Goal: Task Accomplishment & Management: Use online tool/utility

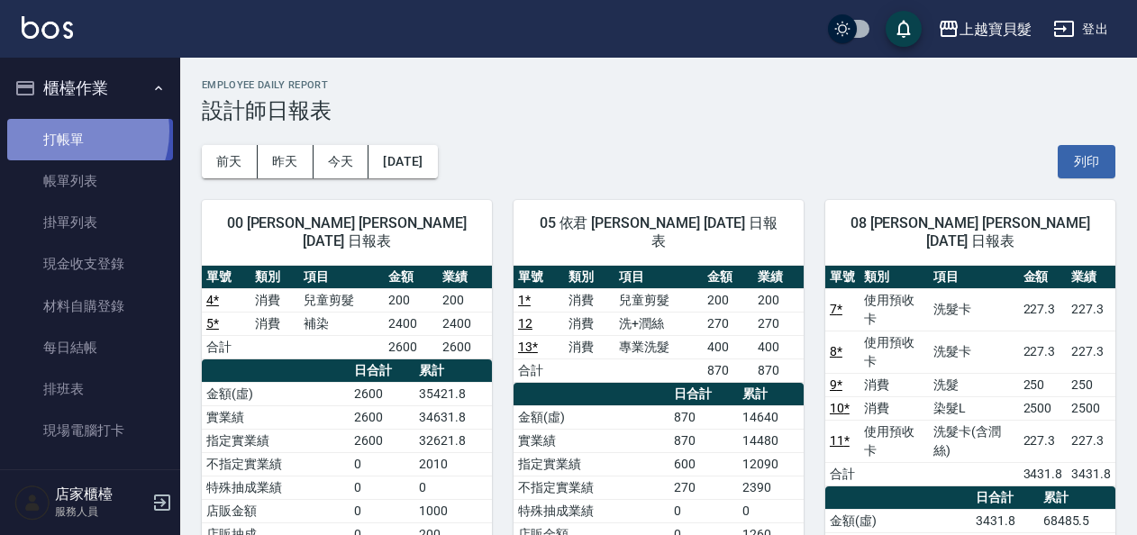
click at [67, 131] on link "打帳單" at bounding box center [90, 139] width 166 height 41
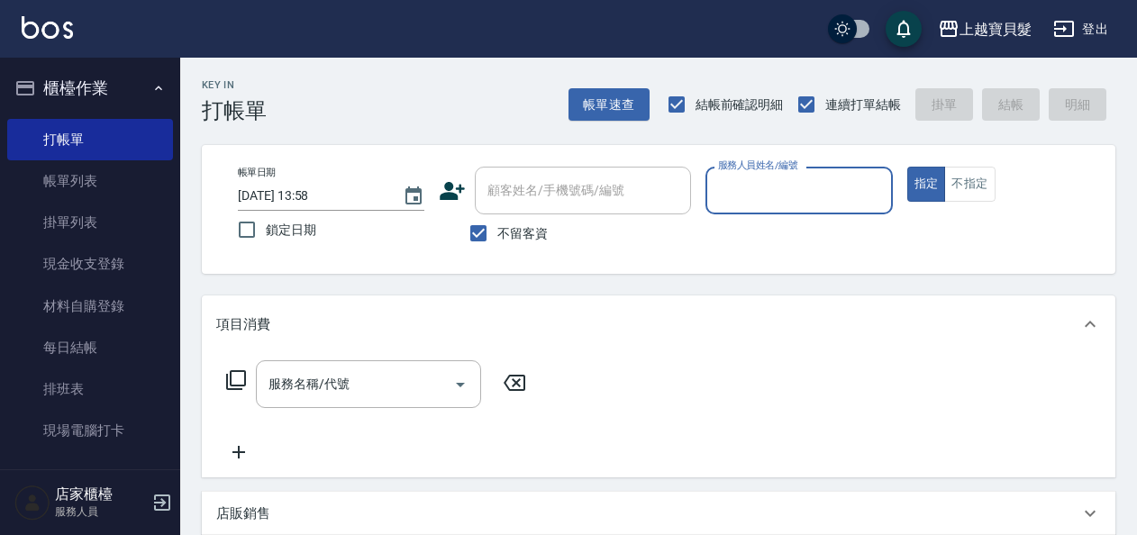
click at [758, 184] on input "服務人員姓名/編號" at bounding box center [798, 191] width 170 height 32
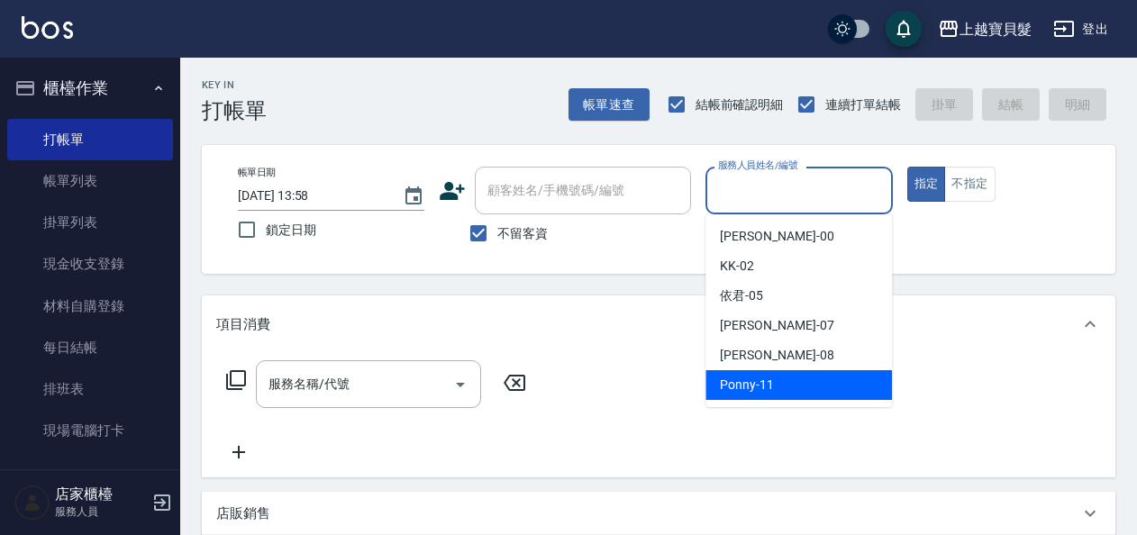
click at [756, 382] on span "Ponny -11" at bounding box center [747, 385] width 54 height 19
type input "Ponny-11"
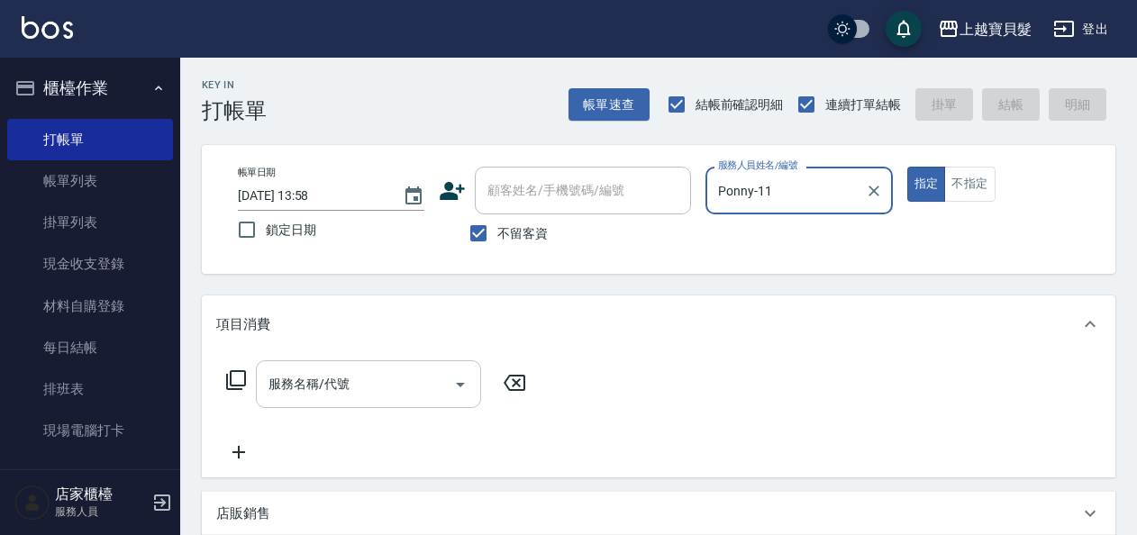
click at [303, 378] on input "服務名稱/代號" at bounding box center [355, 384] width 182 height 32
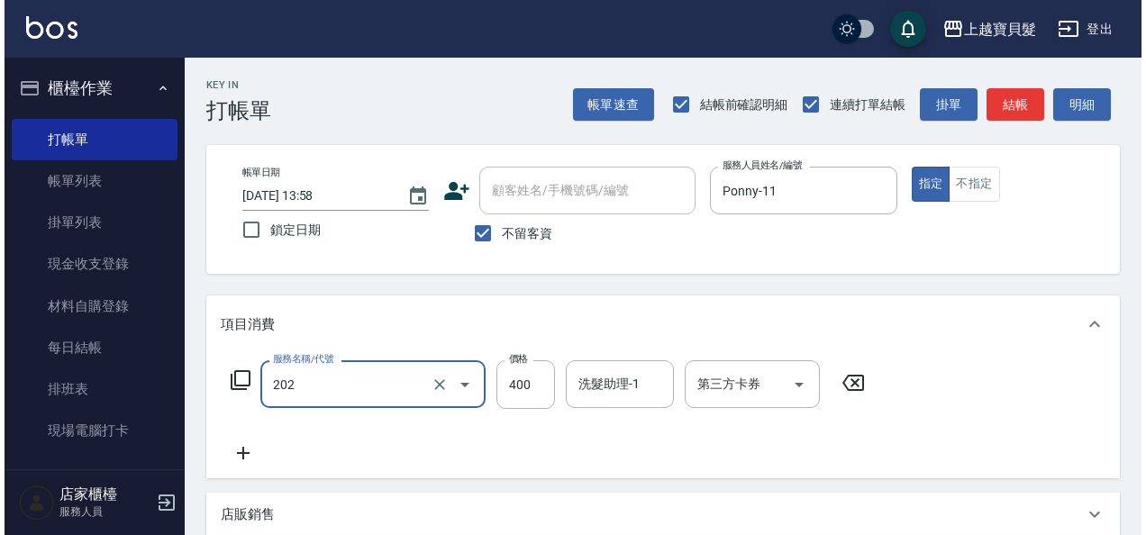
scroll to position [332, 0]
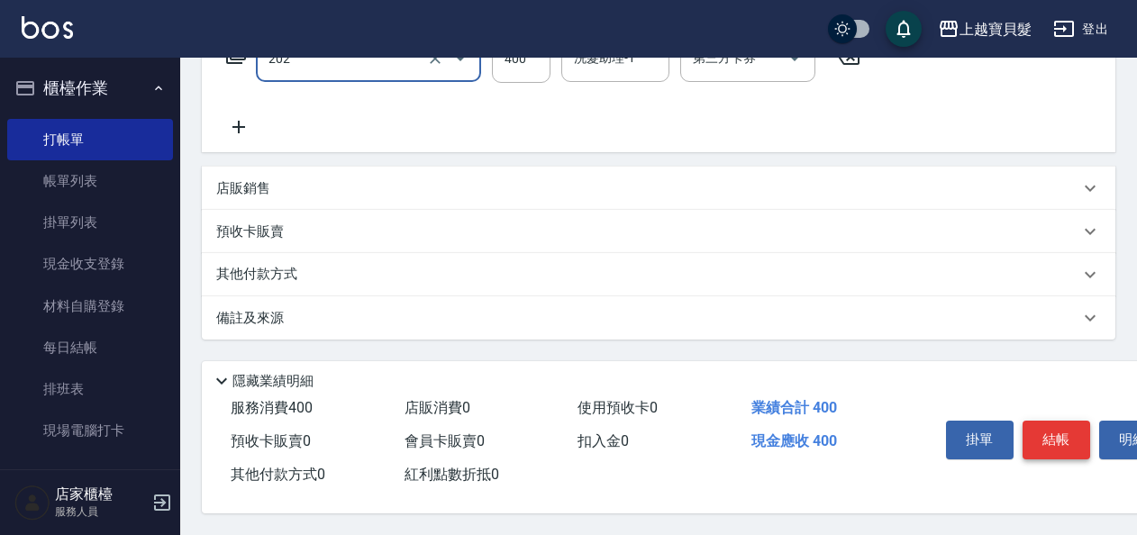
type input "剪髮(202)"
click at [1046, 438] on button "結帳" at bounding box center [1056, 440] width 68 height 38
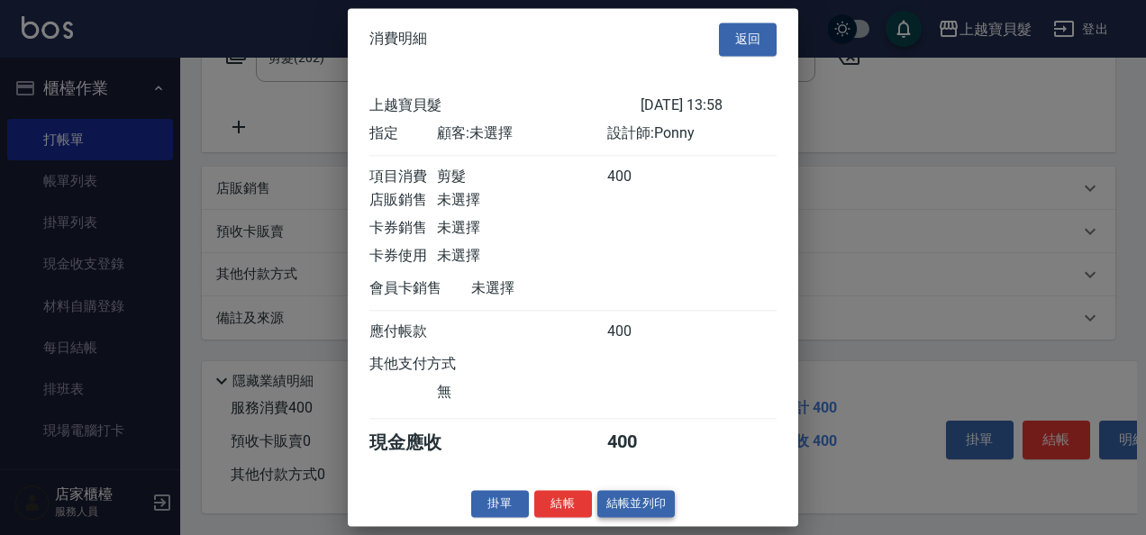
click at [646, 518] on button "結帳並列印" at bounding box center [636, 504] width 78 height 28
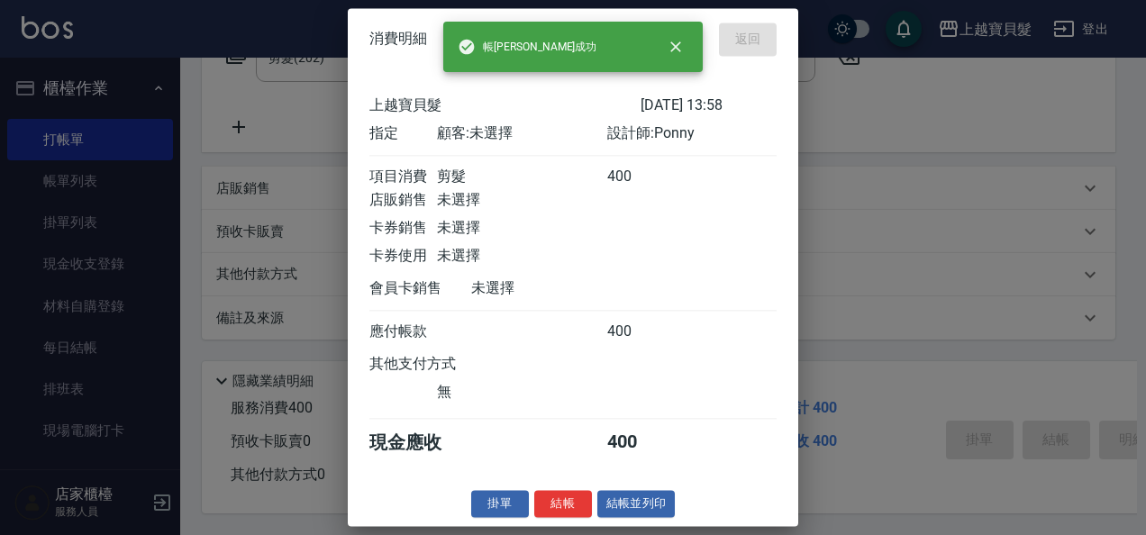
type input "[DATE] 13:59"
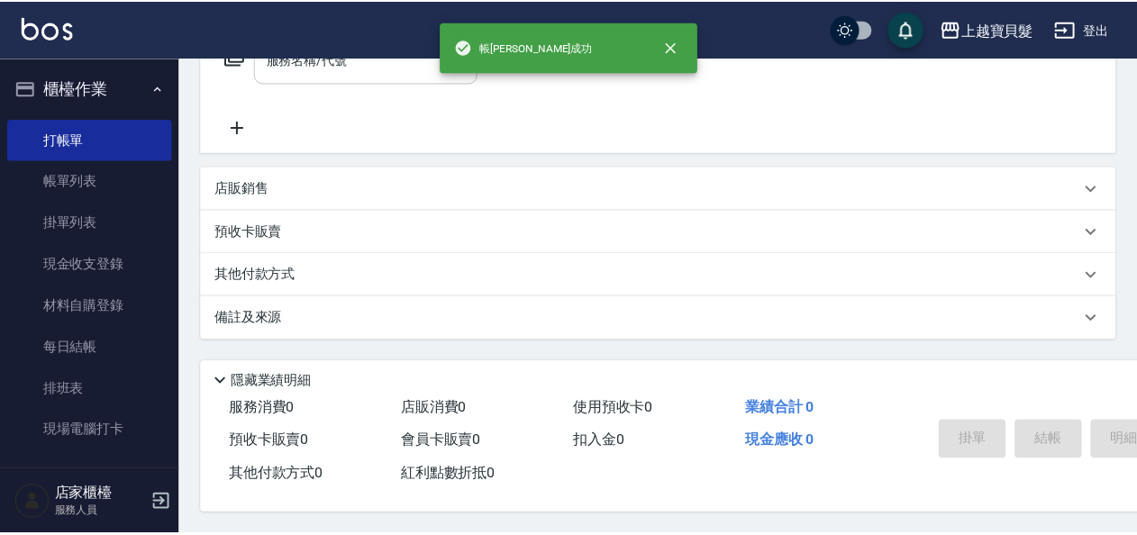
scroll to position [0, 0]
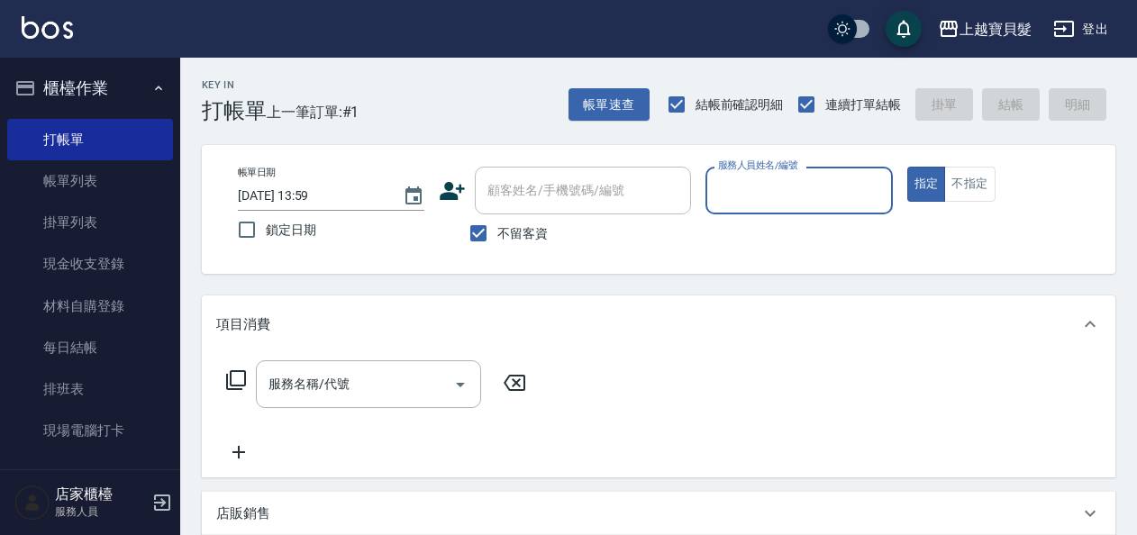
click at [733, 195] on input "服務人員姓名/編號" at bounding box center [798, 191] width 170 height 32
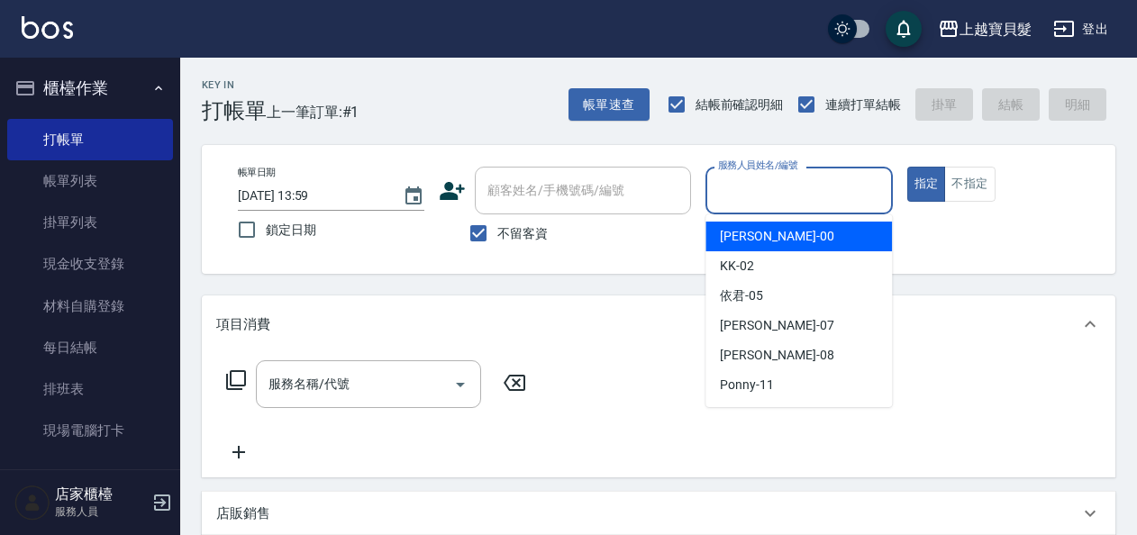
click at [729, 227] on span "小華 -00" at bounding box center [776, 236] width 113 height 19
type input "小華-00"
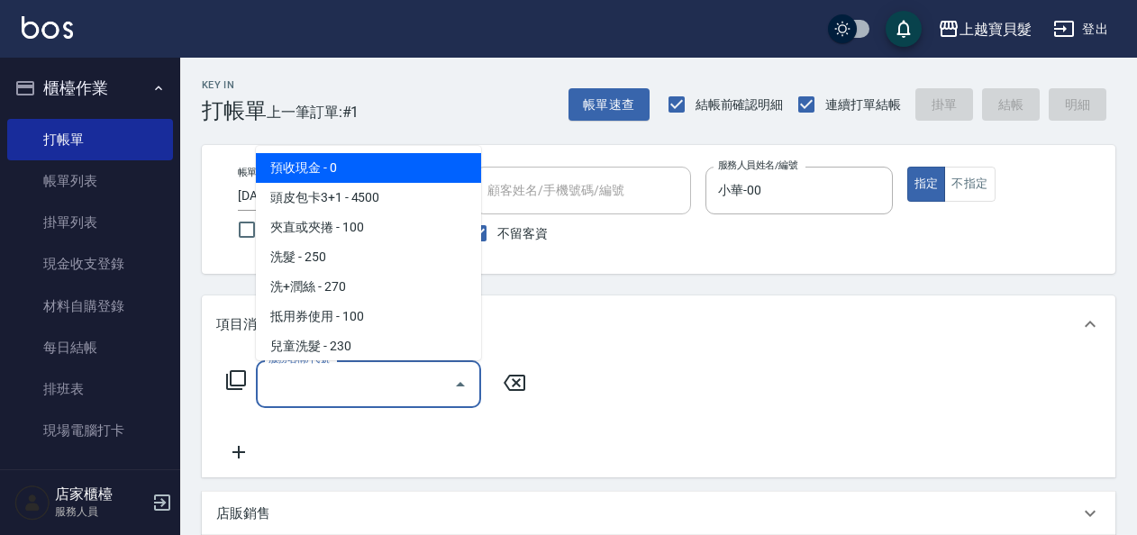
click at [360, 376] on input "服務名稱/代號" at bounding box center [355, 384] width 182 height 32
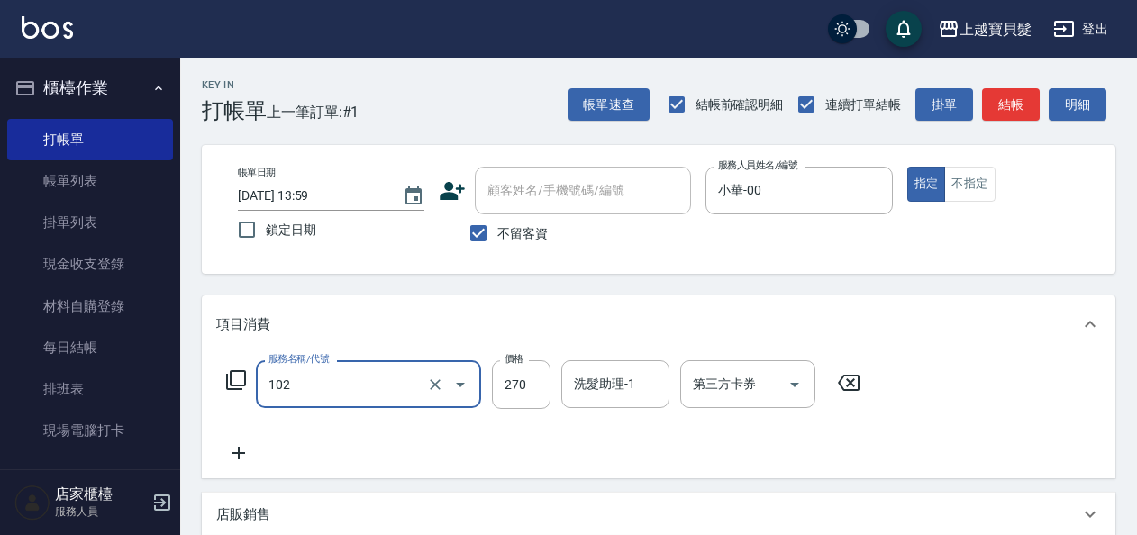
type input "洗+潤絲(102)"
click at [241, 456] on icon at bounding box center [238, 453] width 45 height 22
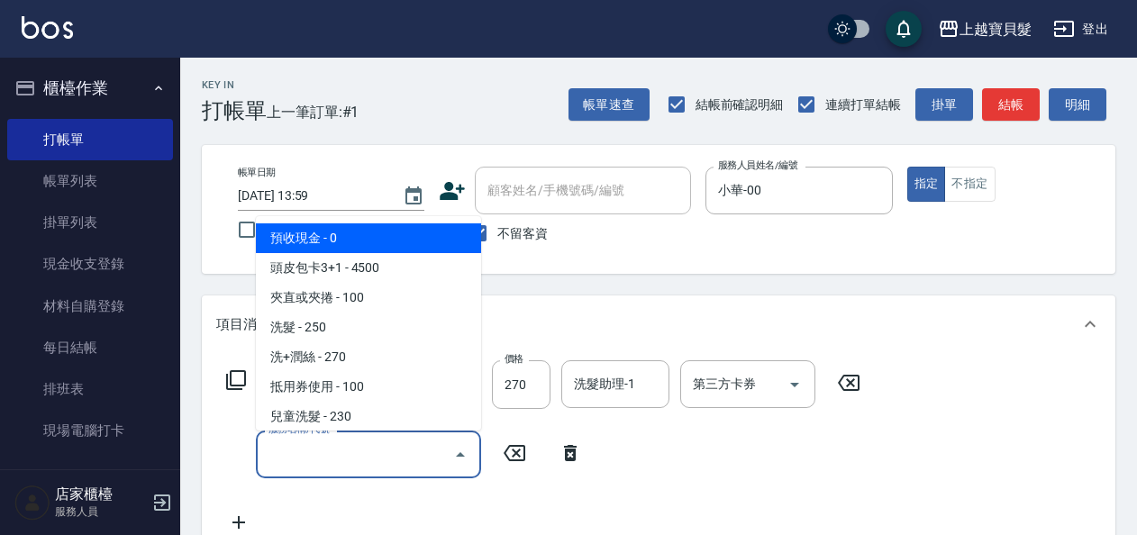
click at [279, 456] on input "服務名稱/代號" at bounding box center [355, 455] width 182 height 32
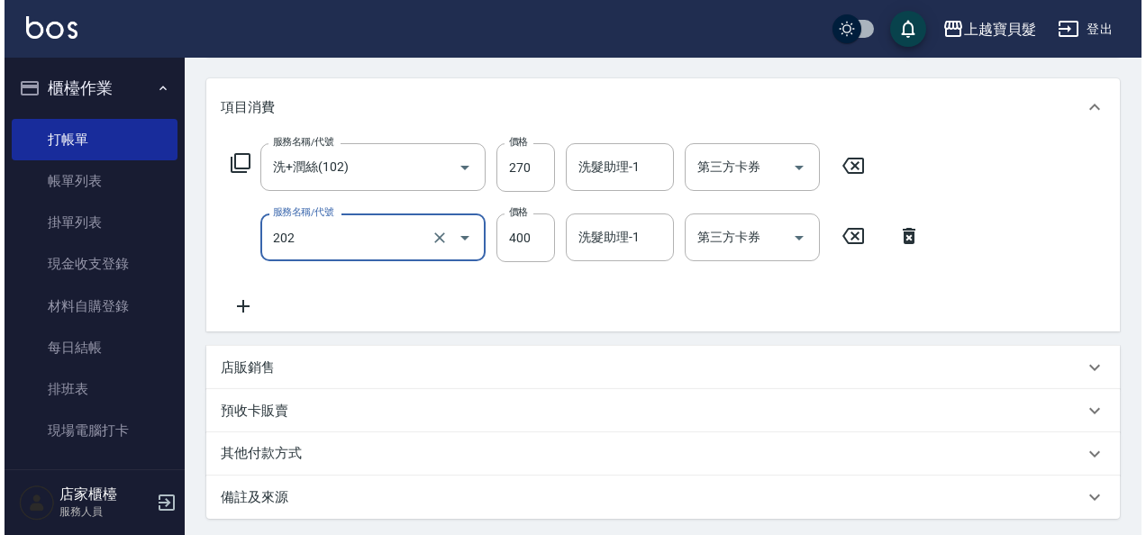
scroll to position [403, 0]
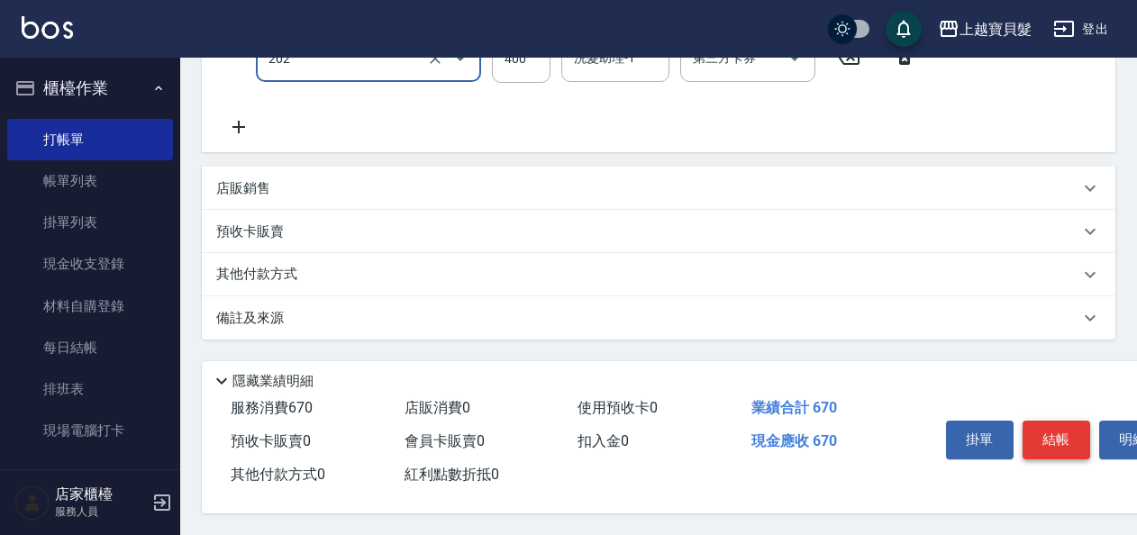
type input "剪髮(202)"
click at [1066, 439] on button "結帳" at bounding box center [1056, 440] width 68 height 38
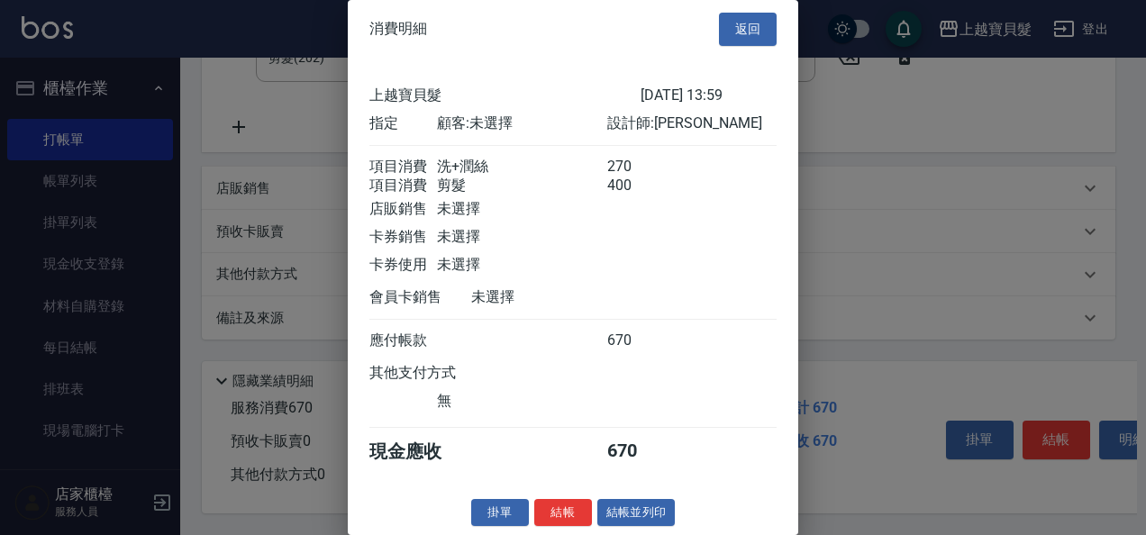
scroll to position [25, 0]
drag, startPoint x: 631, startPoint y: 512, endPoint x: 644, endPoint y: 512, distance: 12.6
click at [632, 512] on button "結帳並列印" at bounding box center [636, 513] width 78 height 28
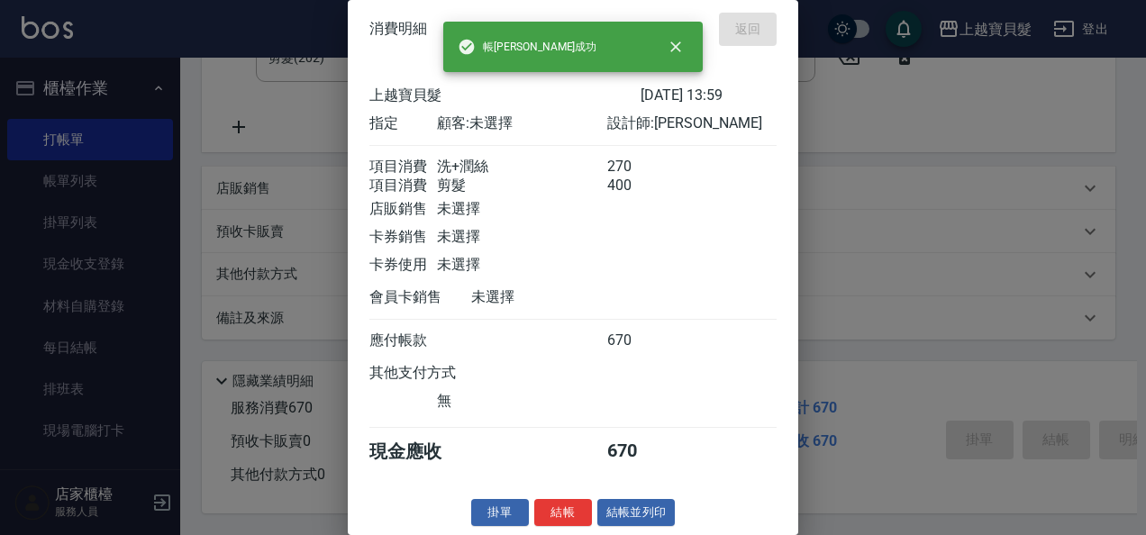
type input "[DATE] 15:24"
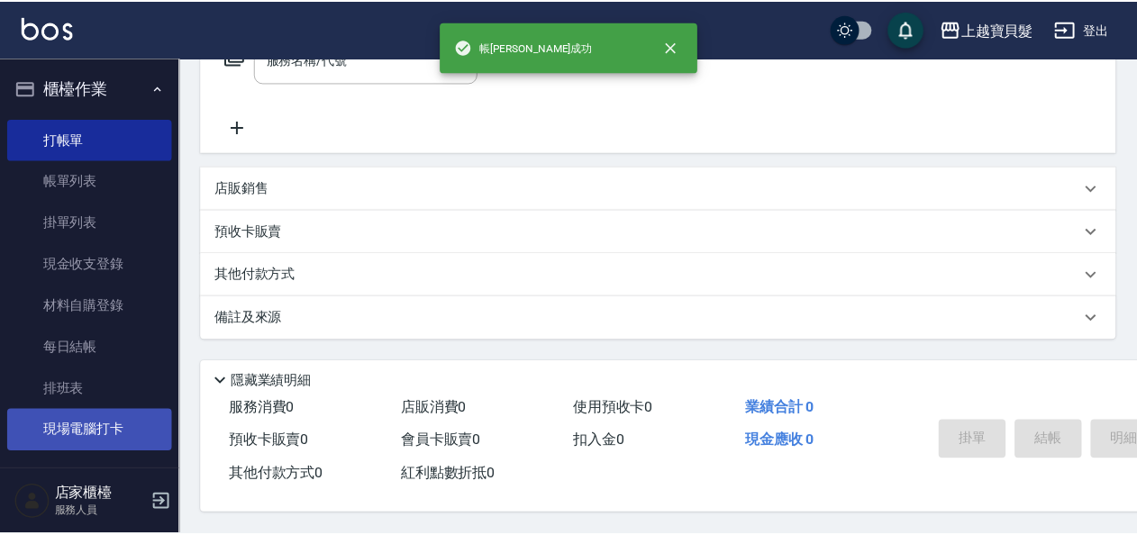
scroll to position [0, 0]
